Goal: Use online tool/utility: Utilize a website feature to perform a specific function

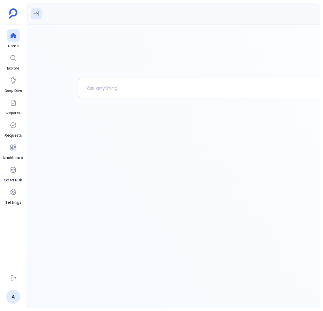
click at [35, 13] on icon at bounding box center [36, 13] width 7 height 7
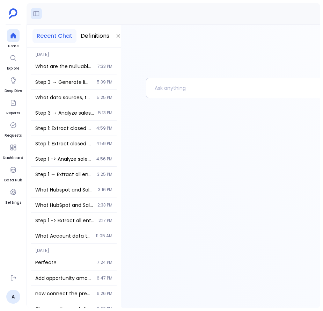
click at [58, 59] on div "What are the nulluable columns in salesforce user table ? 7:33 PM" at bounding box center [74, 66] width 86 height 15
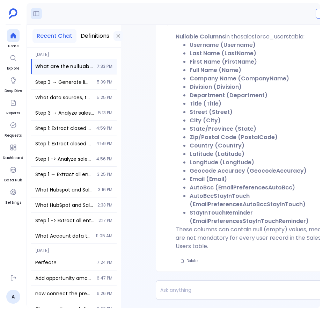
click at [120, 36] on icon at bounding box center [119, 36] width 6 height 6
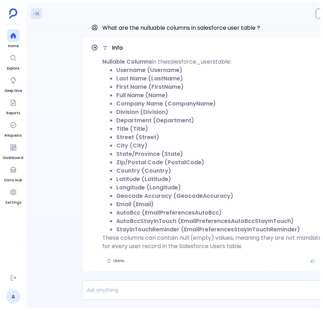
click at [36, 12] on icon at bounding box center [36, 13] width 7 height 7
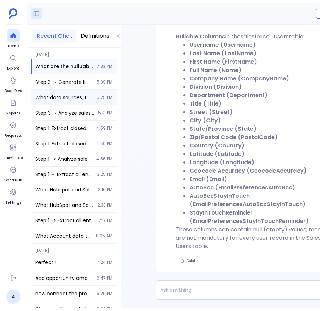
click at [60, 95] on span "What data sources, tables, and columns are available for calculating Deal Veloc…" at bounding box center [63, 97] width 57 height 7
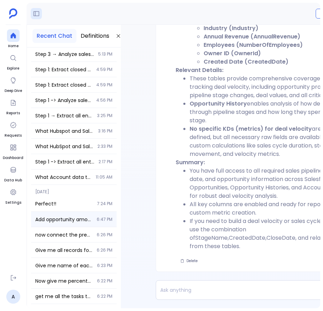
scroll to position [72, 0]
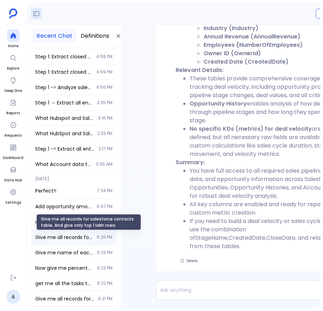
click at [63, 236] on span "Give me all records for salesforce contacts table. And give only top 1 lakh row…" at bounding box center [63, 237] width 57 height 7
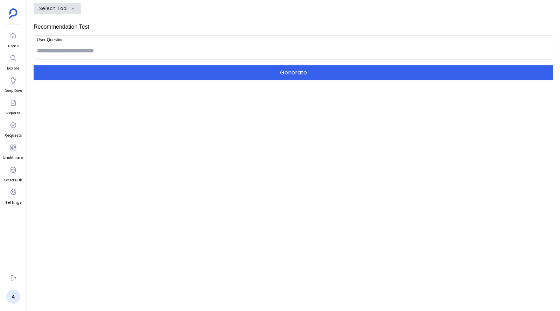
click at [69, 6] on button "Select Tool" at bounding box center [58, 8] width 48 height 11
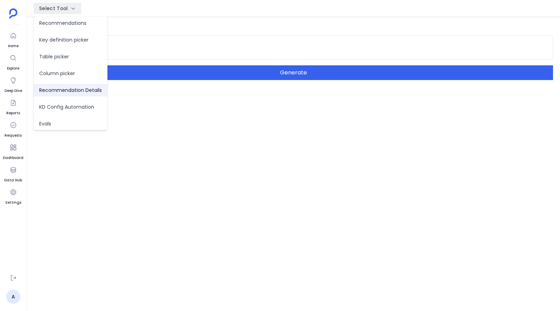
click at [71, 92] on span "Recommendation Details" at bounding box center [71, 90] width 74 height 13
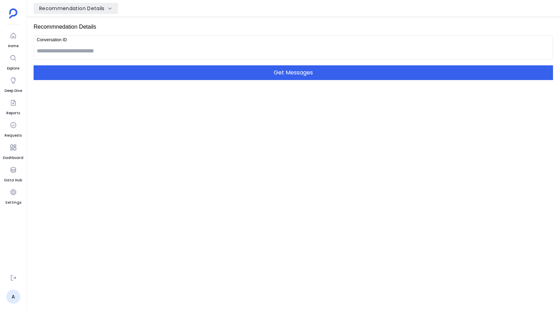
click at [67, 46] on input at bounding box center [293, 51] width 513 height 14
click at [92, 13] on button "Recommendation Details" at bounding box center [76, 8] width 84 height 11
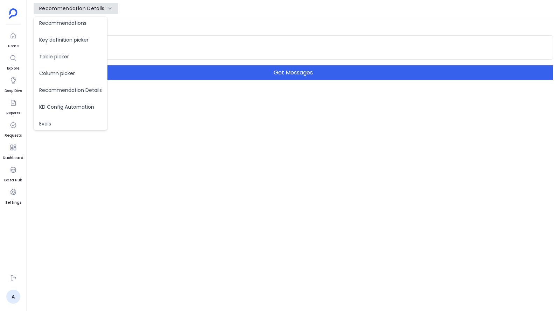
click at [90, 12] on button "Recommendation Details" at bounding box center [76, 8] width 84 height 11
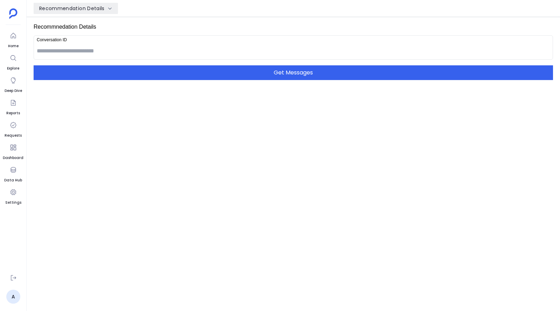
click at [79, 54] on input at bounding box center [293, 51] width 513 height 14
paste input "**********"
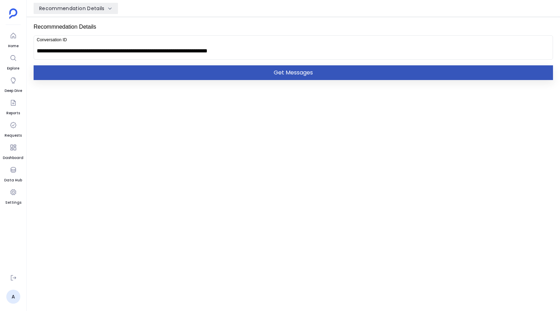
type input "**********"
click at [115, 71] on button "Get Messages" at bounding box center [293, 72] width 519 height 15
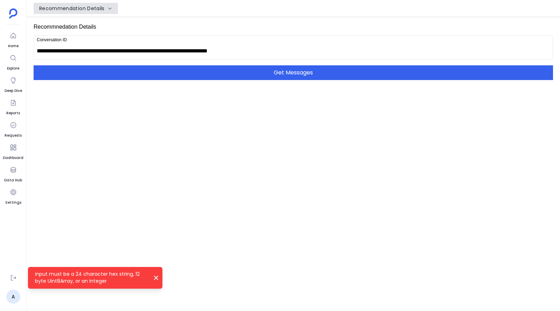
click at [98, 5] on div "Recommendation Details" at bounding box center [71, 8] width 65 height 7
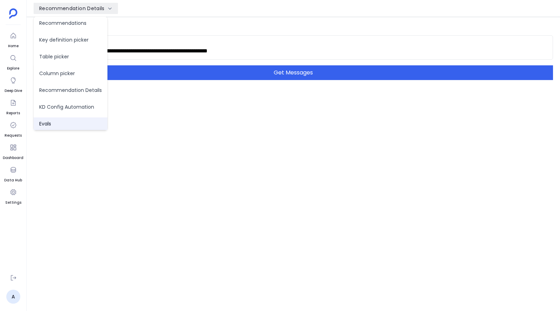
click at [76, 120] on span "Evals" at bounding box center [71, 124] width 74 height 13
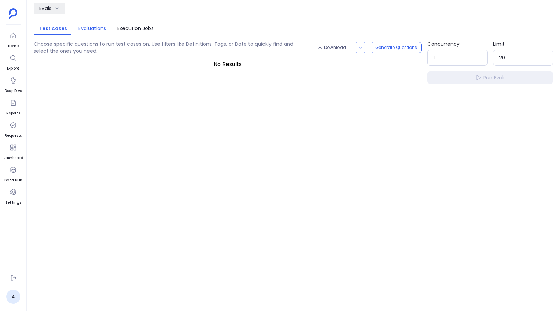
click at [87, 31] on button "Evaluations" at bounding box center [92, 28] width 39 height 11
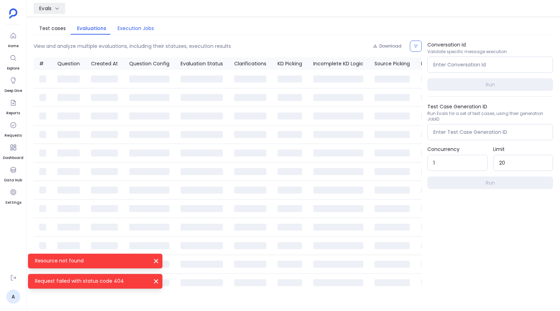
click at [131, 27] on button "Execution Jobs" at bounding box center [136, 28] width 48 height 11
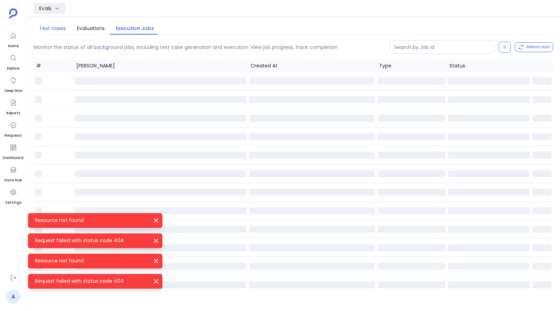
click at [63, 30] on button "Test cases" at bounding box center [53, 28] width 38 height 11
